Goal: Transaction & Acquisition: Purchase product/service

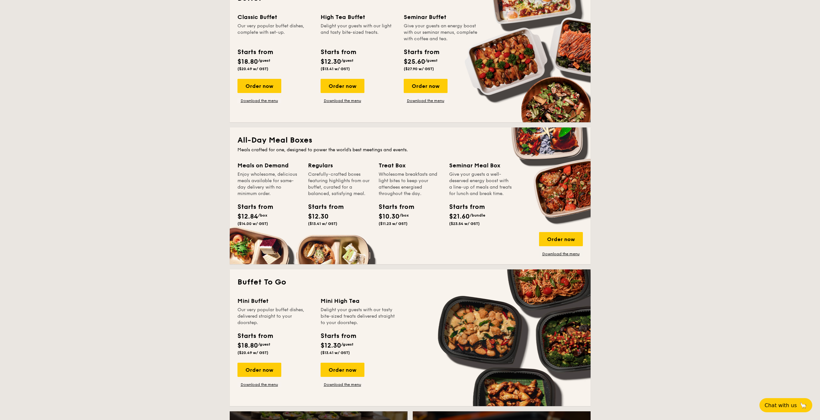
scroll to position [322, 0]
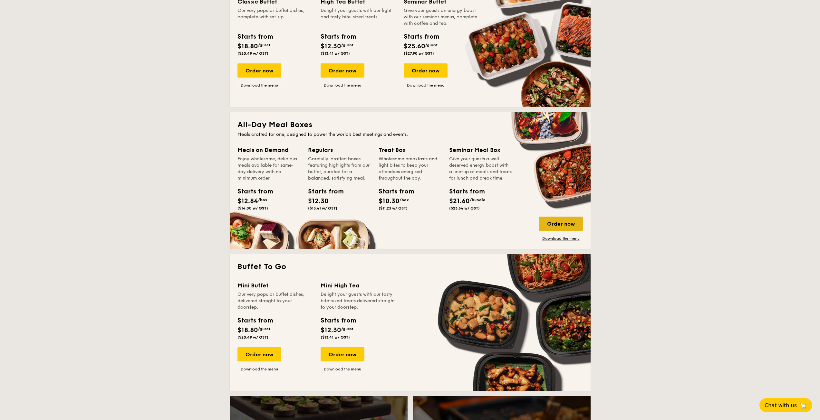
click at [571, 222] on div "Order now" at bounding box center [561, 224] width 44 height 14
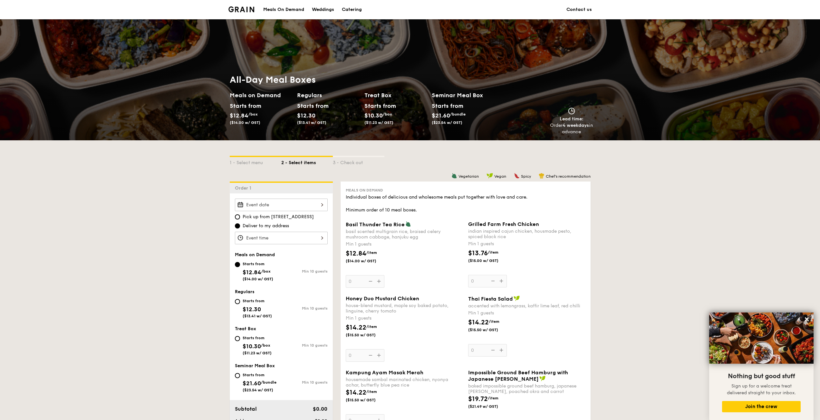
click at [263, 207] on div at bounding box center [281, 205] width 93 height 13
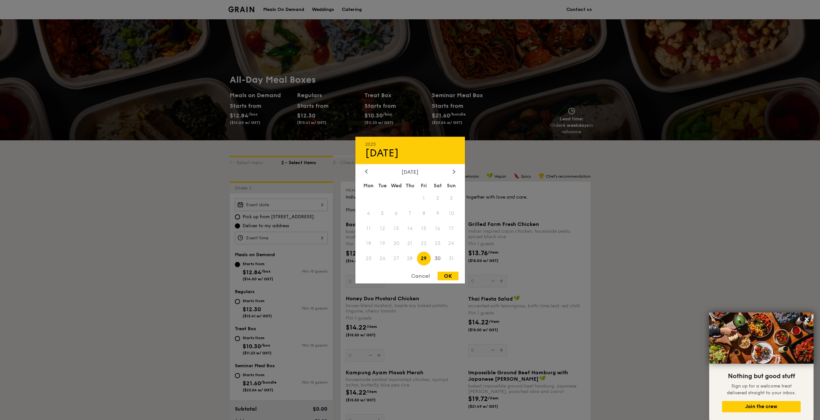
click at [457, 176] on div "[DATE] Mon Tue Wed Thu Fri Sat Sun 1 2 3 4 5 6 7 8 9 10 11 12 13 14 15 16 17 18…" at bounding box center [410, 218] width 110 height 98
click at [455, 173] on icon at bounding box center [454, 171] width 3 height 4
click at [362, 198] on span "1" at bounding box center [369, 198] width 14 height 14
click at [450, 276] on div "OK" at bounding box center [447, 276] width 21 height 9
type input "[DATE]"
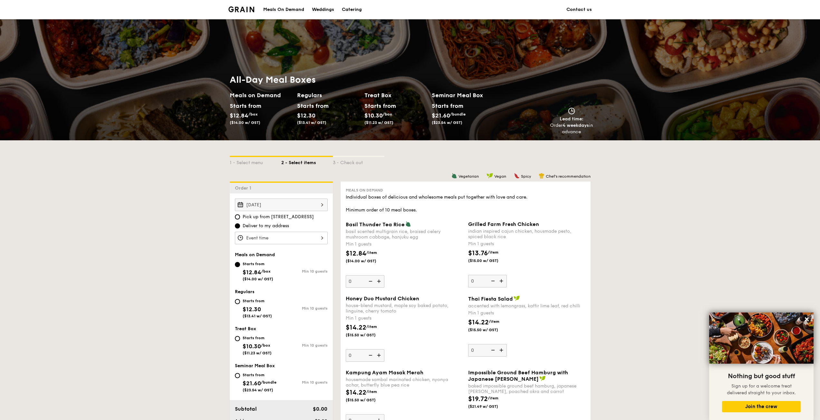
click at [269, 239] on div at bounding box center [281, 238] width 93 height 13
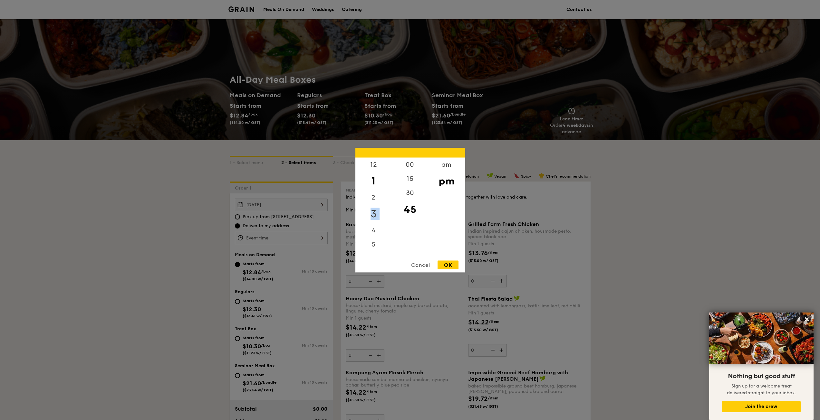
drag, startPoint x: 376, startPoint y: 200, endPoint x: 369, endPoint y: 209, distance: 11.5
click at [371, 229] on div "12 1 2 3 4 5 6 7 8 9 10 11" at bounding box center [373, 207] width 36 height 98
click at [370, 167] on div "12" at bounding box center [373, 167] width 36 height 19
click at [402, 164] on div "00" at bounding box center [410, 167] width 36 height 19
click at [447, 262] on div "OK" at bounding box center [447, 265] width 21 height 9
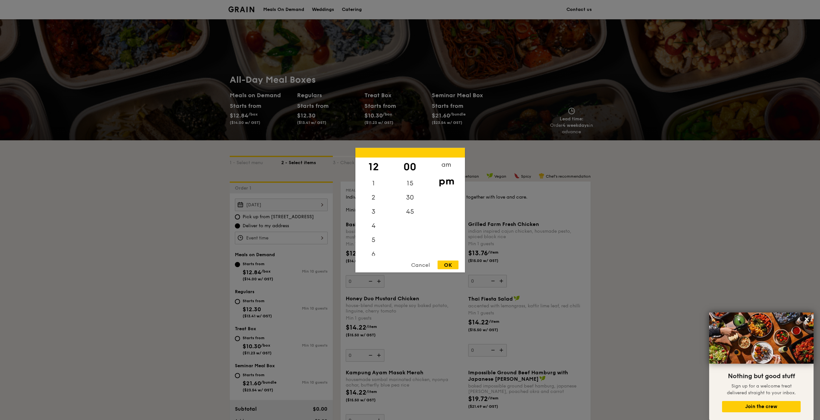
type input "12:00PM"
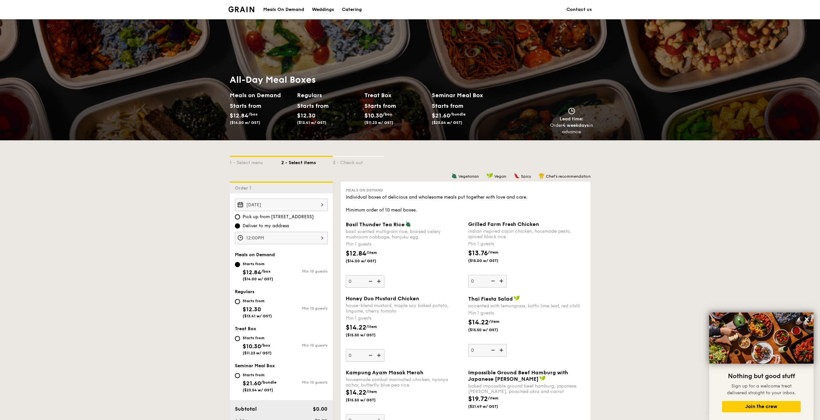
click at [259, 306] on span "$12.30" at bounding box center [252, 309] width 18 height 7
click at [240, 304] on input "Starts from $12.30 ($13.41 w/ GST) Min 10 guests" at bounding box center [237, 301] width 5 height 5
radio input "true"
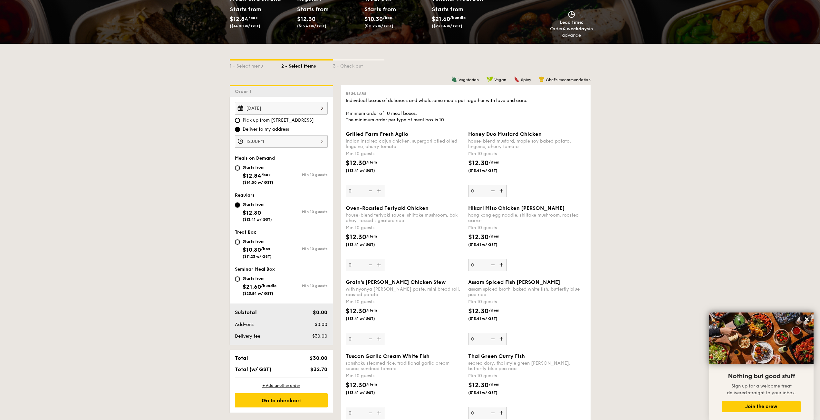
scroll to position [129, 0]
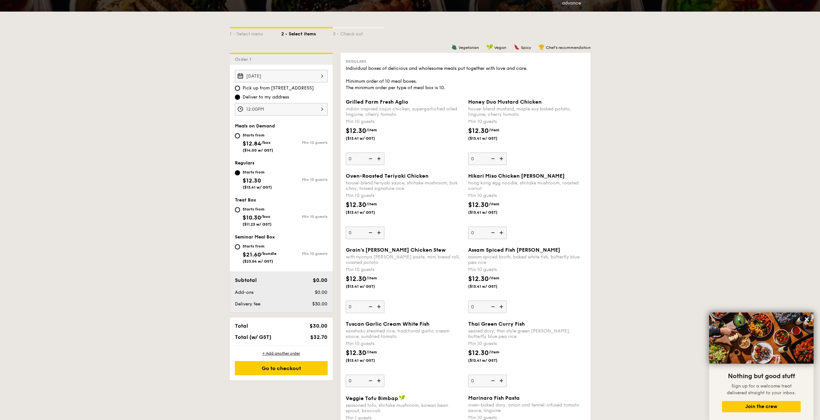
click at [377, 234] on img at bounding box center [380, 233] width 10 height 12
click at [377, 234] on input "0" at bounding box center [365, 233] width 39 height 13
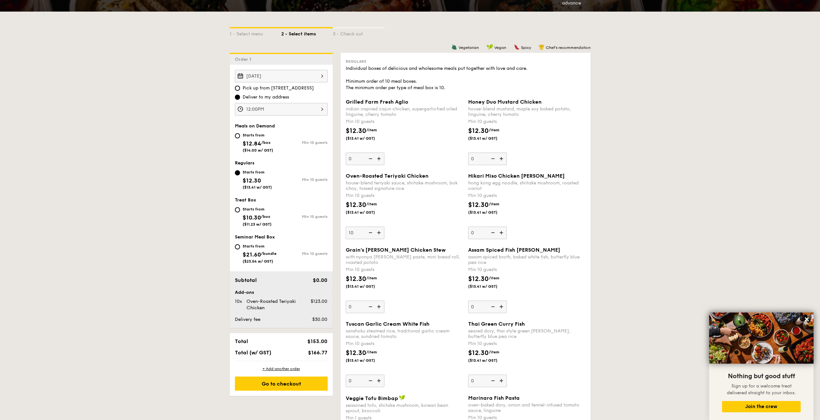
click at [377, 234] on img at bounding box center [380, 233] width 10 height 12
click at [377, 234] on input "10" at bounding box center [365, 233] width 39 height 13
click at [377, 234] on img at bounding box center [380, 233] width 10 height 12
click at [377, 234] on input "11" at bounding box center [365, 233] width 39 height 13
click at [377, 234] on img at bounding box center [380, 233] width 10 height 12
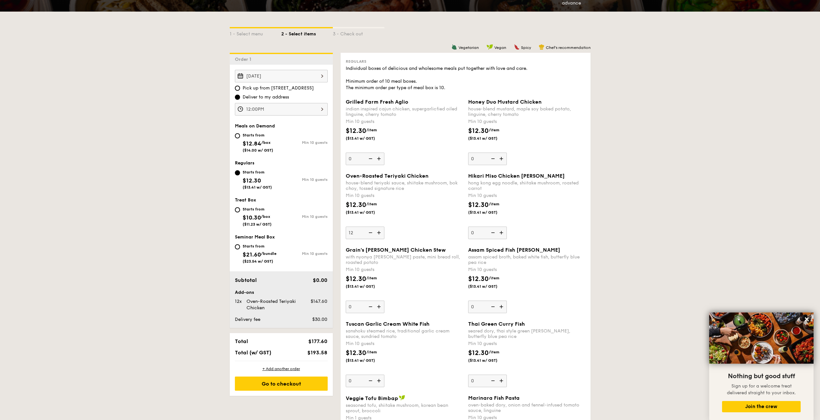
click at [377, 234] on input "12" at bounding box center [365, 233] width 39 height 13
click at [377, 234] on img at bounding box center [380, 233] width 10 height 12
click at [377, 234] on input "13" at bounding box center [365, 233] width 39 height 13
click at [372, 234] on img at bounding box center [370, 233] width 10 height 12
click at [372, 234] on input "14" at bounding box center [365, 233] width 39 height 13
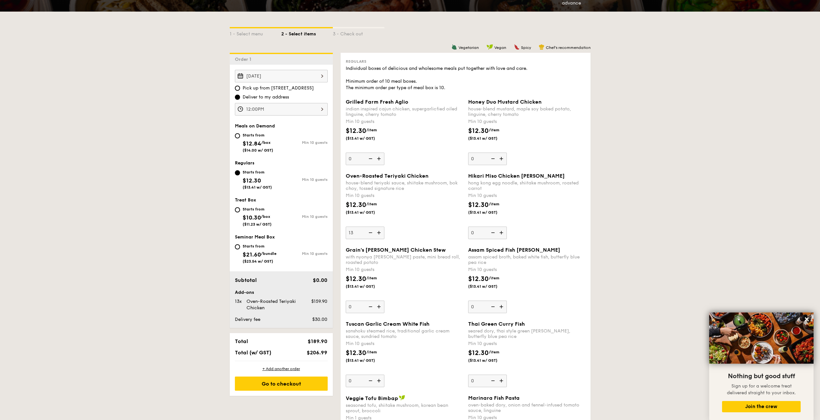
click at [372, 234] on img at bounding box center [370, 233] width 10 height 12
click at [372, 234] on input "13" at bounding box center [365, 233] width 39 height 13
click at [372, 234] on img at bounding box center [370, 233] width 10 height 12
click at [372, 234] on input "12" at bounding box center [365, 233] width 39 height 13
click at [372, 234] on img at bounding box center [370, 233] width 10 height 12
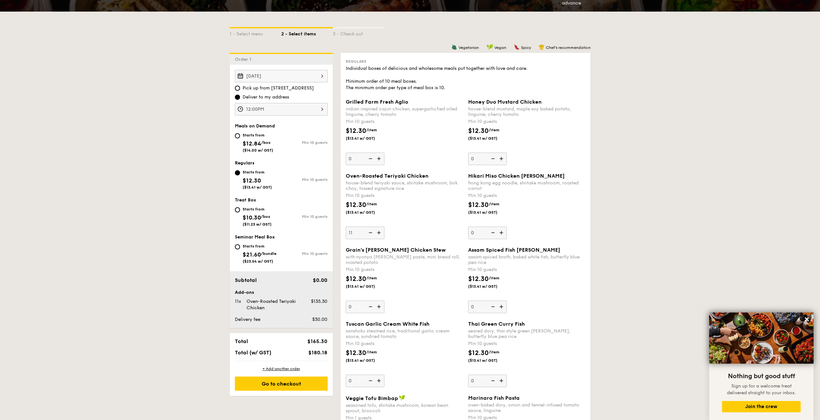
click at [372, 234] on input "11" at bounding box center [365, 233] width 39 height 13
type input "10"
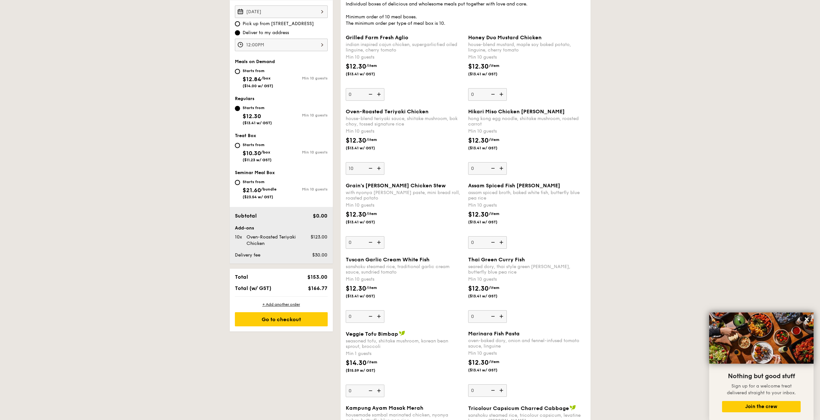
scroll to position [226, 0]
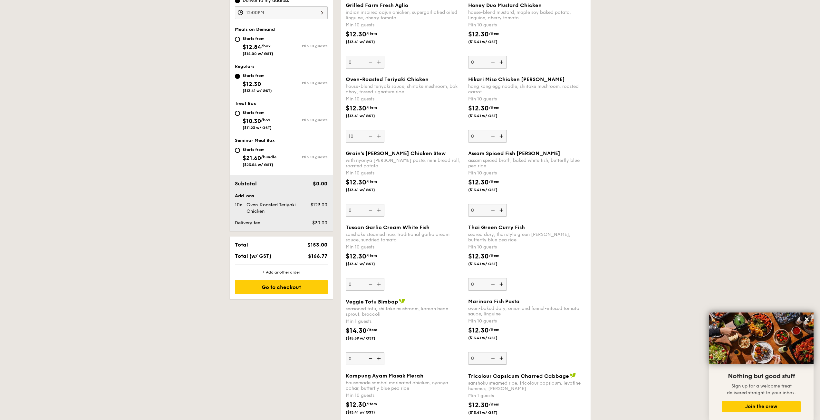
click at [501, 358] on img at bounding box center [502, 358] width 10 height 12
click at [501, 358] on input "0" at bounding box center [487, 358] width 39 height 13
type input "10"
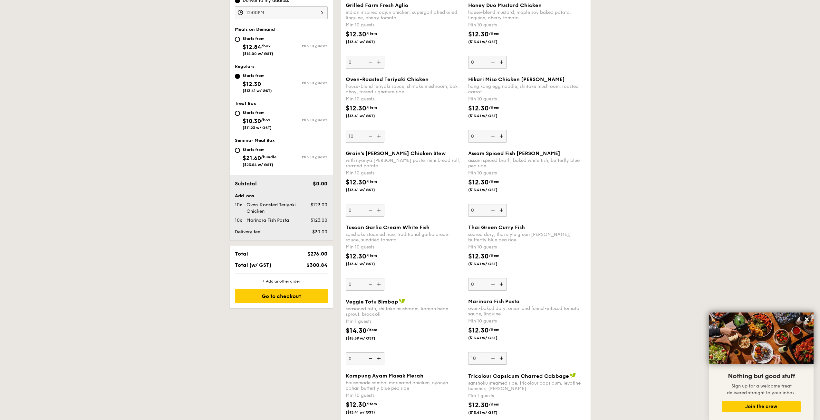
click at [536, 343] on div "$12.30 /item ($13.41 w/ GST)" at bounding box center [527, 337] width 122 height 23
click at [507, 352] on input "10" at bounding box center [487, 358] width 39 height 13
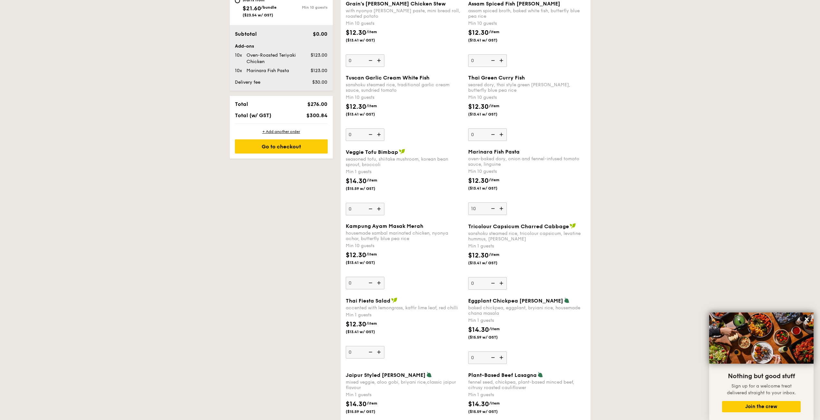
scroll to position [387, 0]
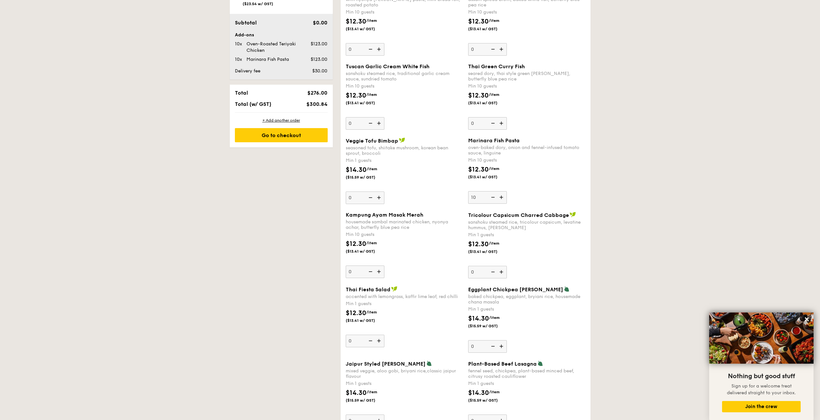
click at [502, 345] on img at bounding box center [502, 347] width 10 height 12
click at [502, 345] on input "0" at bounding box center [487, 347] width 39 height 13
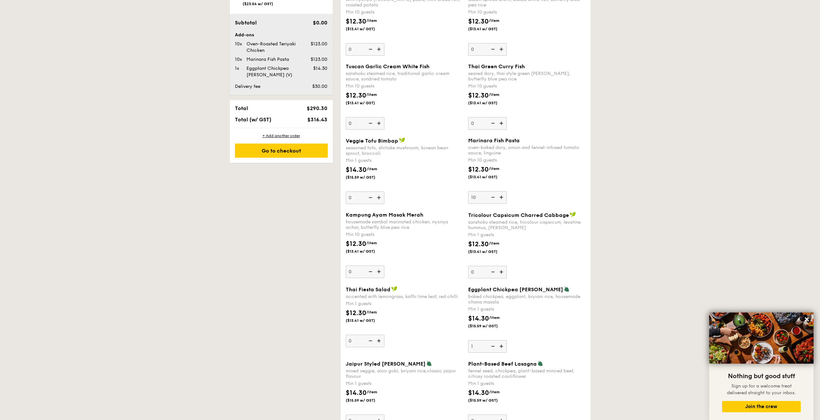
click at [502, 345] on img at bounding box center [502, 347] width 10 height 12
click at [502, 345] on input "1" at bounding box center [487, 347] width 39 height 13
click at [502, 345] on img at bounding box center [502, 347] width 10 height 12
click at [502, 345] on input "2" at bounding box center [487, 347] width 39 height 13
click at [502, 345] on img at bounding box center [502, 347] width 10 height 12
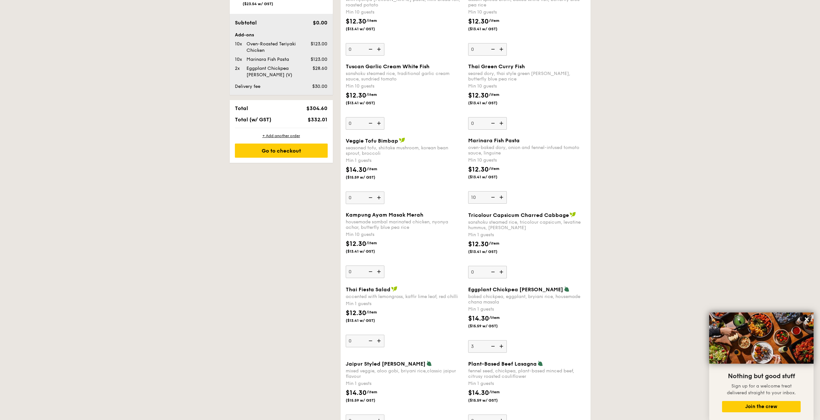
click at [502, 345] on input "3" at bounding box center [487, 347] width 39 height 13
click at [502, 345] on img at bounding box center [502, 347] width 10 height 12
click at [502, 345] on input "4" at bounding box center [487, 347] width 39 height 13
type input "5"
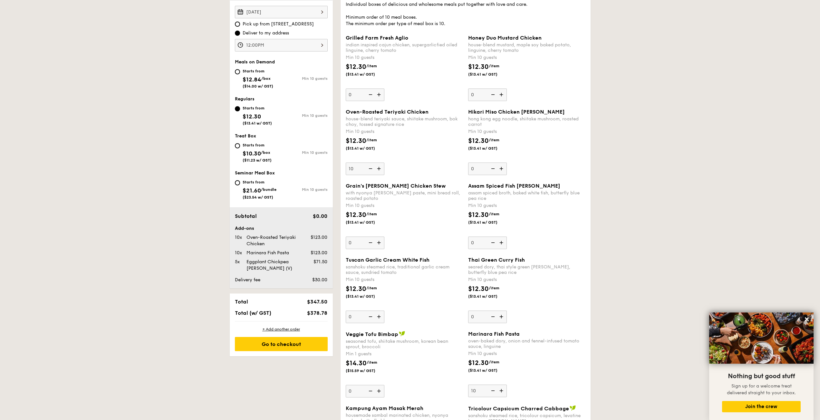
scroll to position [193, 0]
click at [279, 340] on div "Go to checkout" at bounding box center [281, 344] width 93 height 14
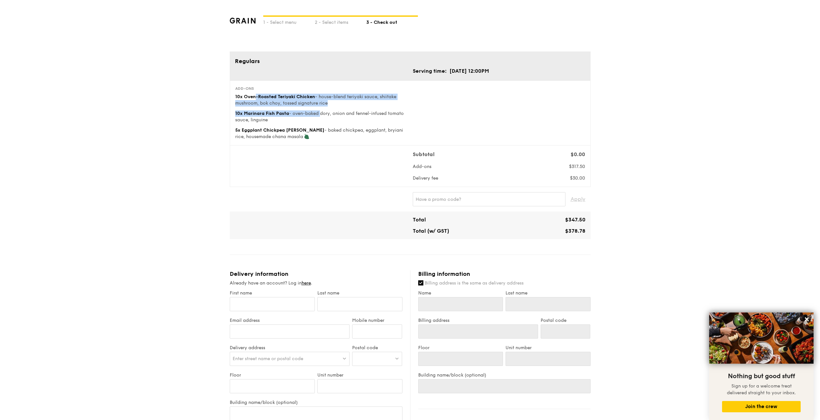
drag, startPoint x: 255, startPoint y: 97, endPoint x: 319, endPoint y: 109, distance: 66.0
click at [319, 109] on div "Add-ons 10x Oven-Roasted Teriyaki Chicken - house-blend teriyaki sauce, shiitak…" at bounding box center [321, 113] width 172 height 54
click at [320, 118] on div "10x Marinara Fish Pasta - oven-baked dory, onion and fennel-infused tomato sauc…" at bounding box center [321, 116] width 172 height 13
drag, startPoint x: 303, startPoint y: 120, endPoint x: 233, endPoint y: 92, distance: 75.1
click at [233, 92] on div "Add-ons 10x Oven-Roasted Teriyaki Chicken - house-blend teriyaki sauce, shiitak…" at bounding box center [322, 113] width 178 height 54
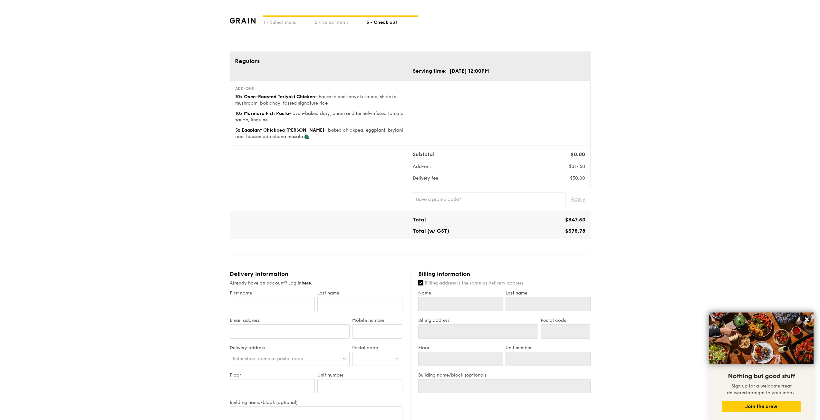
click at [267, 141] on div "Add-ons 10x Oven-Roasted Teriyaki Chicken - house-blend teriyaki sauce, shiitak…" at bounding box center [410, 113] width 361 height 65
drag, startPoint x: 323, startPoint y: 139, endPoint x: 226, endPoint y: 95, distance: 107.1
click at [226, 95] on div "1 - Select menu 2 - Select items 3 - Check out Regulars Serving time: [DATE] 12…" at bounding box center [410, 306] width 371 height 612
click at [293, 119] on div "10x Marinara Fish Pasta - oven-baked dory, onion and fennel-infused tomato sauc…" at bounding box center [321, 116] width 172 height 13
drag, startPoint x: 288, startPoint y: 178, endPoint x: 284, endPoint y: 170, distance: 8.7
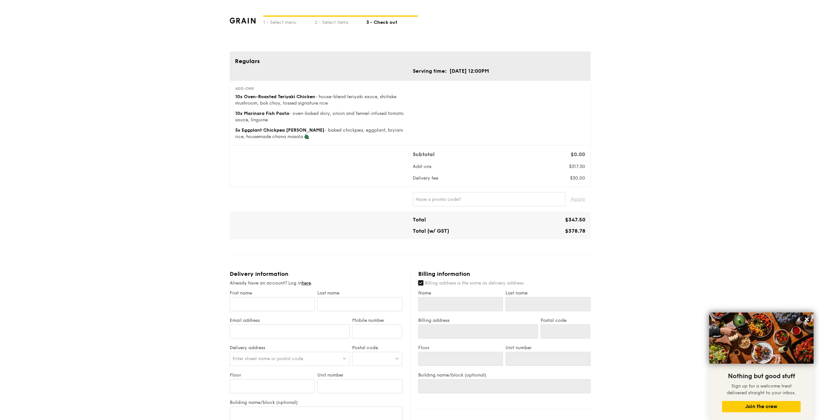
click at [288, 178] on div "Subtotal $0.00 Add-ons $317.50 Delivery fee $30.00" at bounding box center [410, 166] width 355 height 31
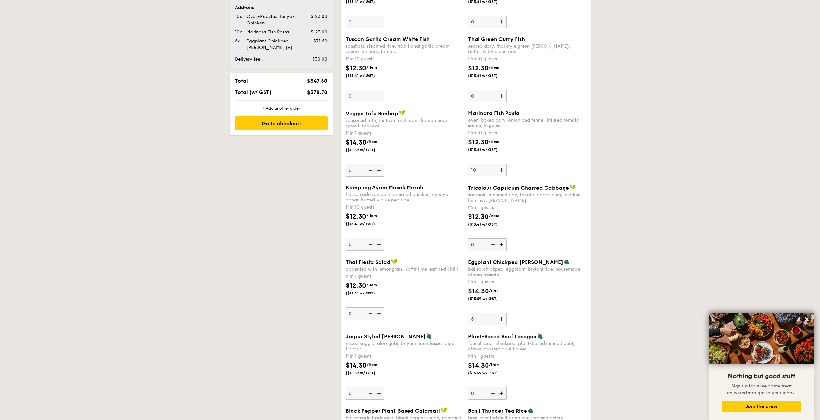
scroll to position [419, 0]
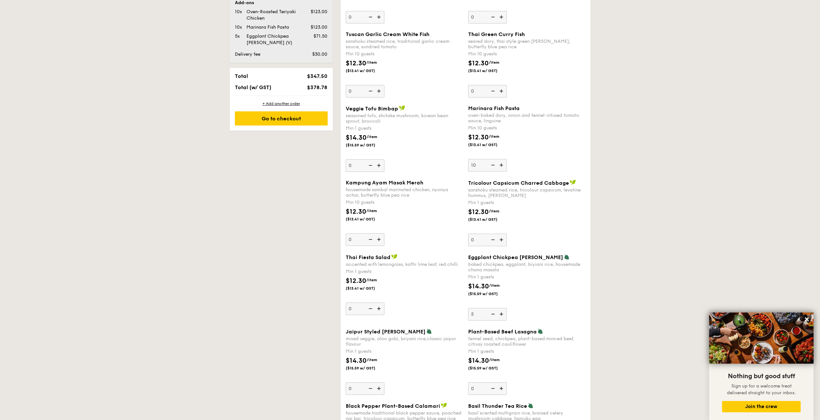
click at [494, 314] on img at bounding box center [492, 314] width 10 height 12
click at [494, 314] on input "5" at bounding box center [487, 314] width 39 height 13
click at [494, 314] on img at bounding box center [492, 314] width 10 height 12
click at [494, 314] on input "4" at bounding box center [487, 314] width 39 height 13
click at [494, 314] on img at bounding box center [492, 314] width 10 height 12
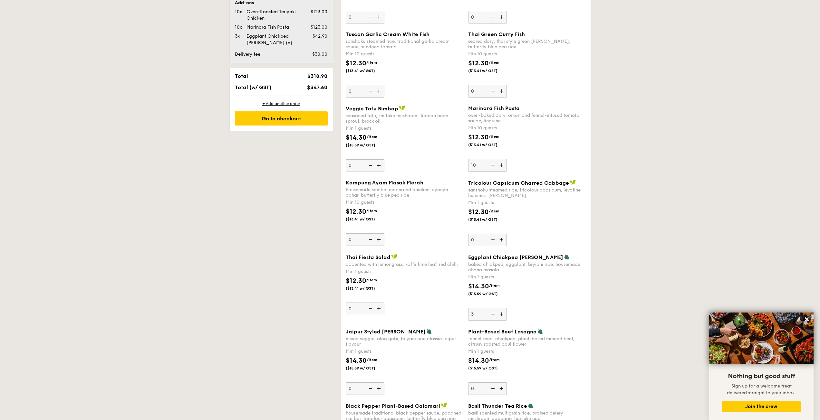
click at [494, 314] on input "3" at bounding box center [487, 314] width 39 height 13
click at [494, 314] on img at bounding box center [492, 314] width 10 height 12
click at [494, 314] on input "2" at bounding box center [487, 314] width 39 height 13
click at [494, 314] on img at bounding box center [492, 314] width 10 height 12
click at [494, 314] on input "1" at bounding box center [487, 314] width 39 height 13
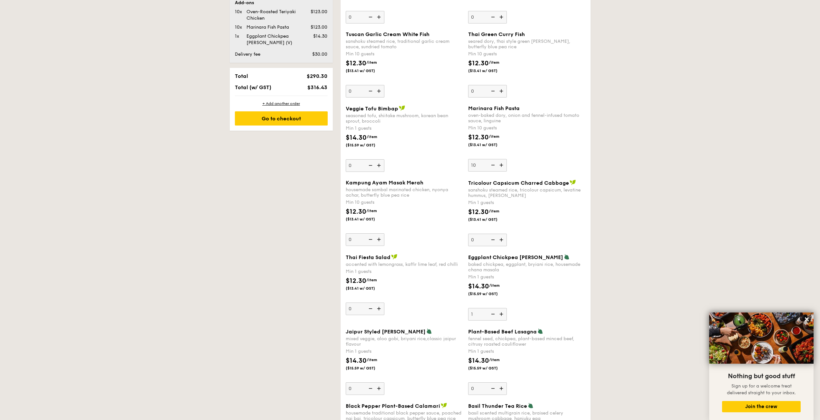
type input "0"
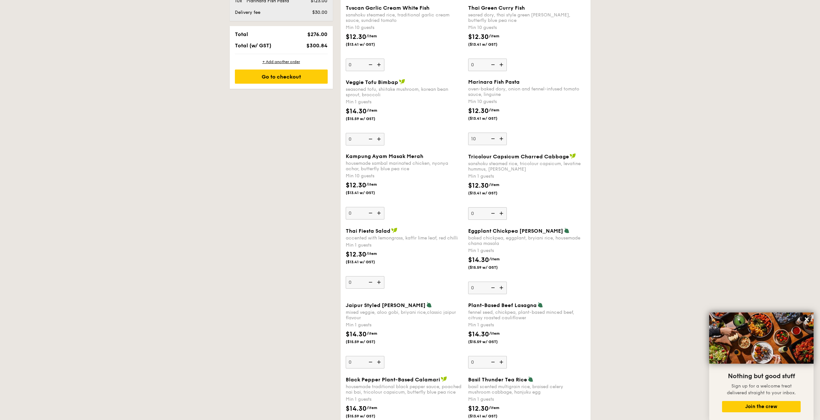
scroll to position [483, 0]
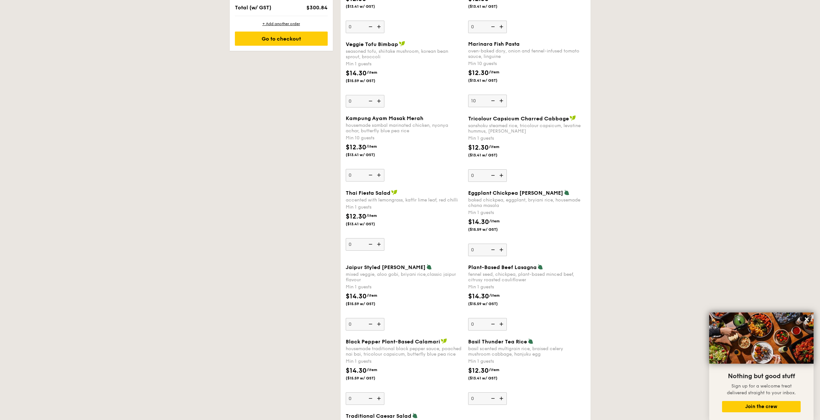
click at [380, 326] on img at bounding box center [380, 324] width 10 height 12
click at [380, 326] on input "0" at bounding box center [365, 324] width 39 height 13
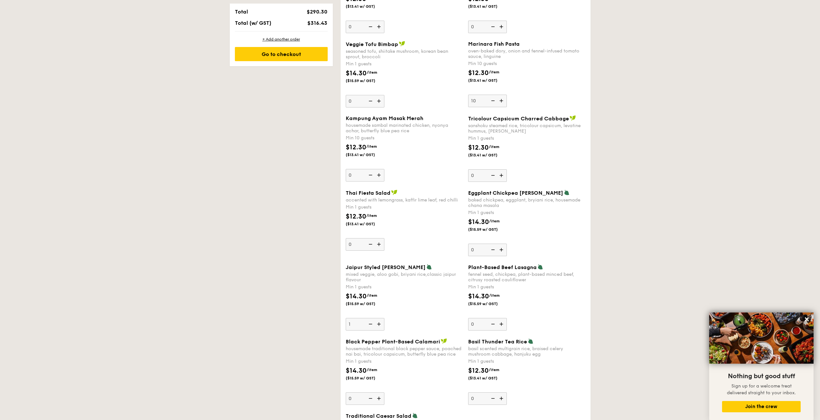
scroll to position [499, 0]
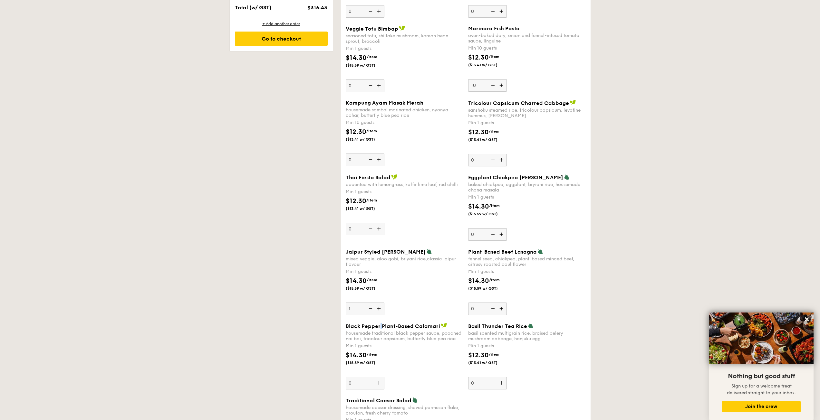
click at [380, 326] on span "Black Pepper Plant-Based Calamari" at bounding box center [393, 326] width 94 height 6
click at [380, 377] on input "0" at bounding box center [365, 383] width 39 height 13
click at [381, 311] on img at bounding box center [380, 309] width 10 height 12
click at [381, 311] on input "1" at bounding box center [365, 309] width 39 height 13
click at [381, 311] on img at bounding box center [380, 309] width 10 height 12
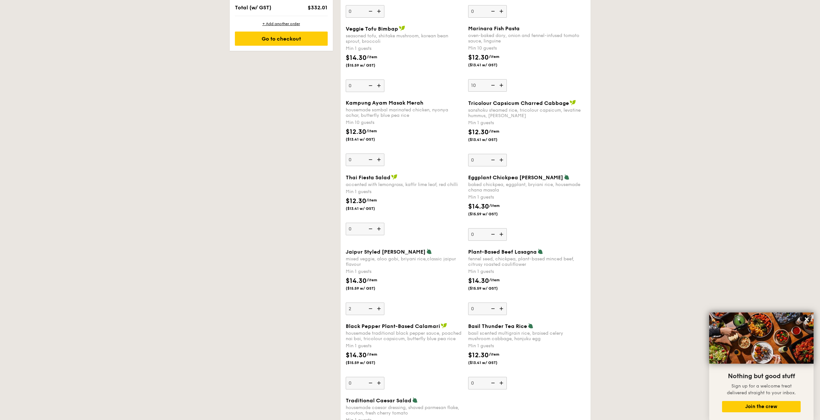
click at [381, 311] on input "2" at bounding box center [365, 309] width 39 height 13
click at [381, 311] on img at bounding box center [380, 309] width 10 height 12
click at [381, 311] on input "3" at bounding box center [365, 309] width 39 height 13
click at [381, 311] on img at bounding box center [380, 309] width 10 height 12
click at [381, 311] on input "4" at bounding box center [365, 309] width 39 height 13
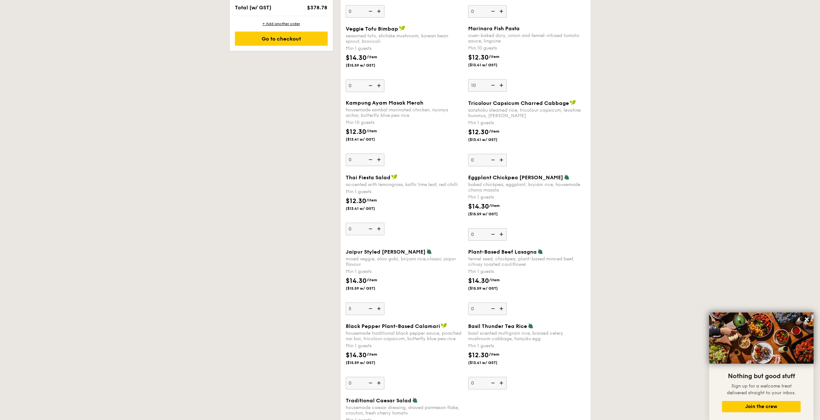
click at [381, 311] on img at bounding box center [380, 309] width 10 height 12
click at [381, 311] on input "5" at bounding box center [365, 309] width 39 height 13
click at [370, 308] on img at bounding box center [370, 309] width 10 height 12
click at [370, 308] on input "6" at bounding box center [365, 309] width 39 height 13
type input "5"
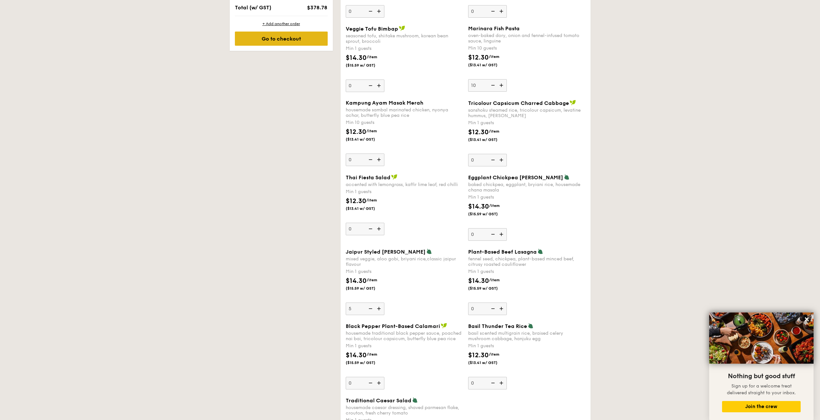
click at [277, 40] on div "Go to checkout" at bounding box center [281, 39] width 93 height 14
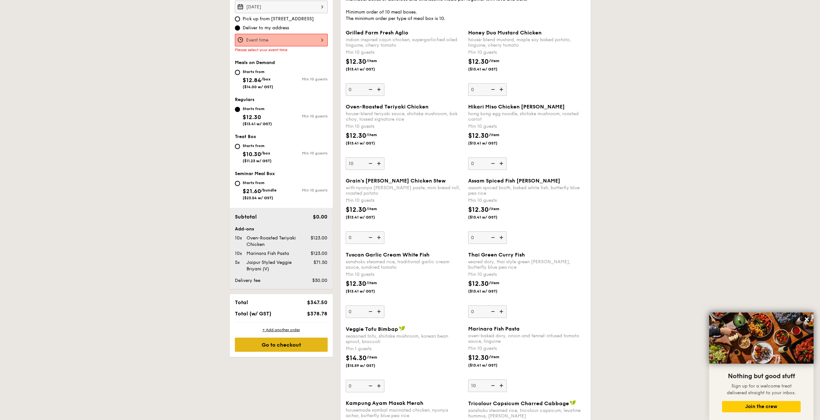
scroll to position [172, 0]
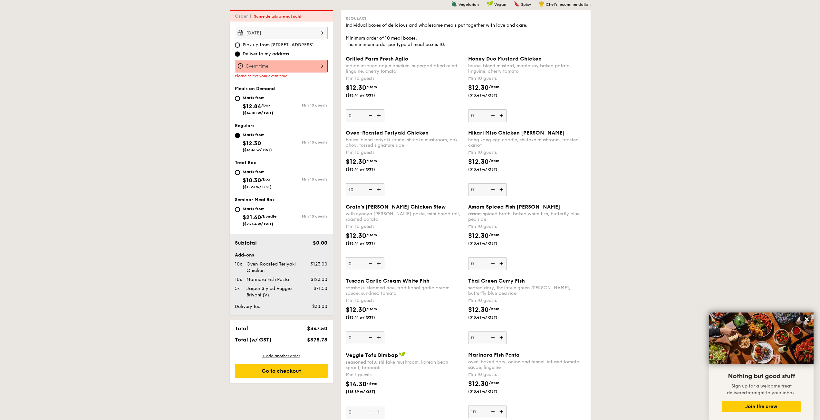
click at [282, 67] on div at bounding box center [281, 66] width 93 height 13
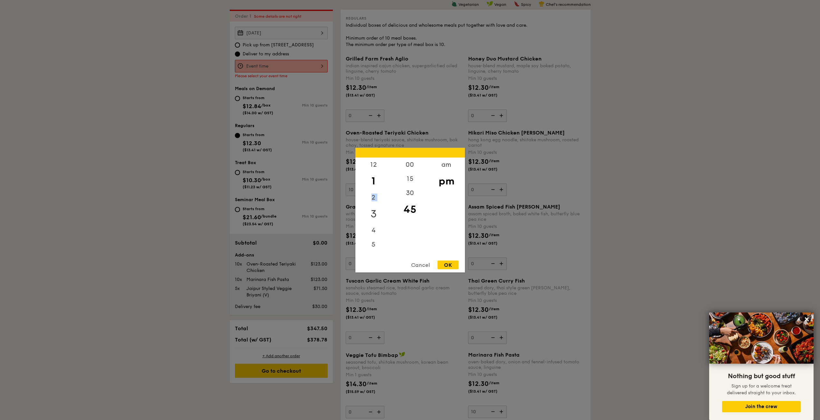
drag, startPoint x: 373, startPoint y: 186, endPoint x: 372, endPoint y: 210, distance: 24.8
click at [372, 210] on div "12 1 2 3 4 5 6 7 8 9 10 11" at bounding box center [373, 207] width 36 height 98
click at [372, 165] on div "12" at bounding box center [373, 167] width 36 height 19
click at [412, 166] on div "00" at bounding box center [410, 167] width 36 height 19
click at [454, 267] on div "OK" at bounding box center [447, 265] width 21 height 9
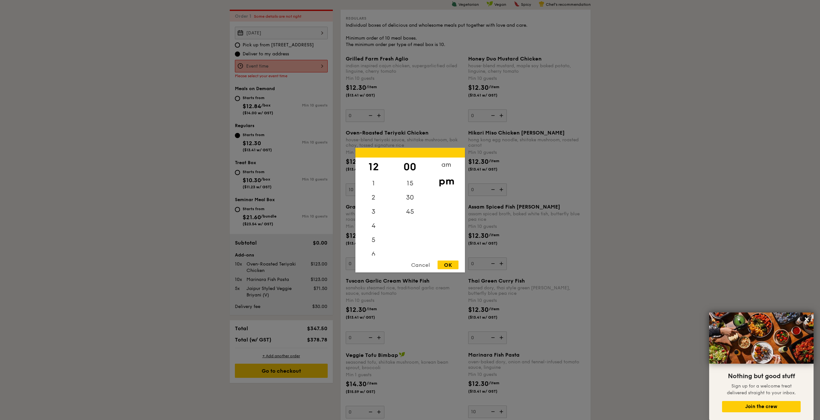
type input "12:00PM"
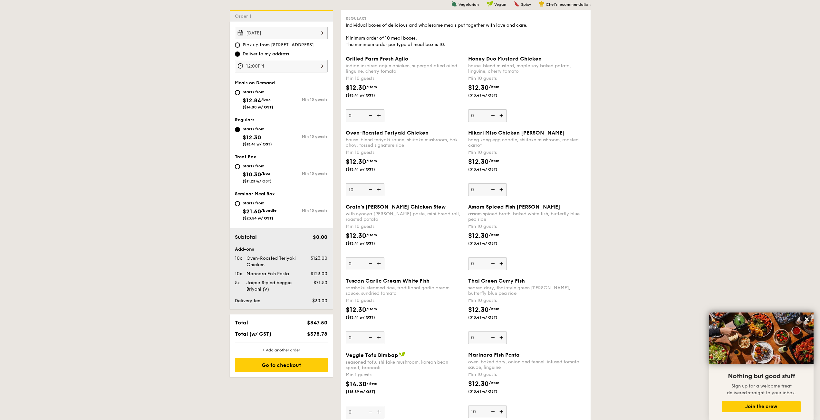
click at [274, 367] on div "Go to checkout" at bounding box center [281, 365] width 93 height 14
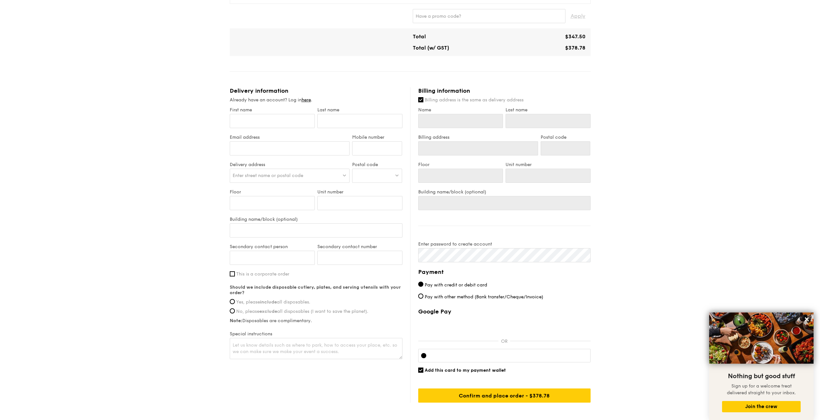
scroll to position [193, 0]
